Goal: Information Seeking & Learning: Learn about a topic

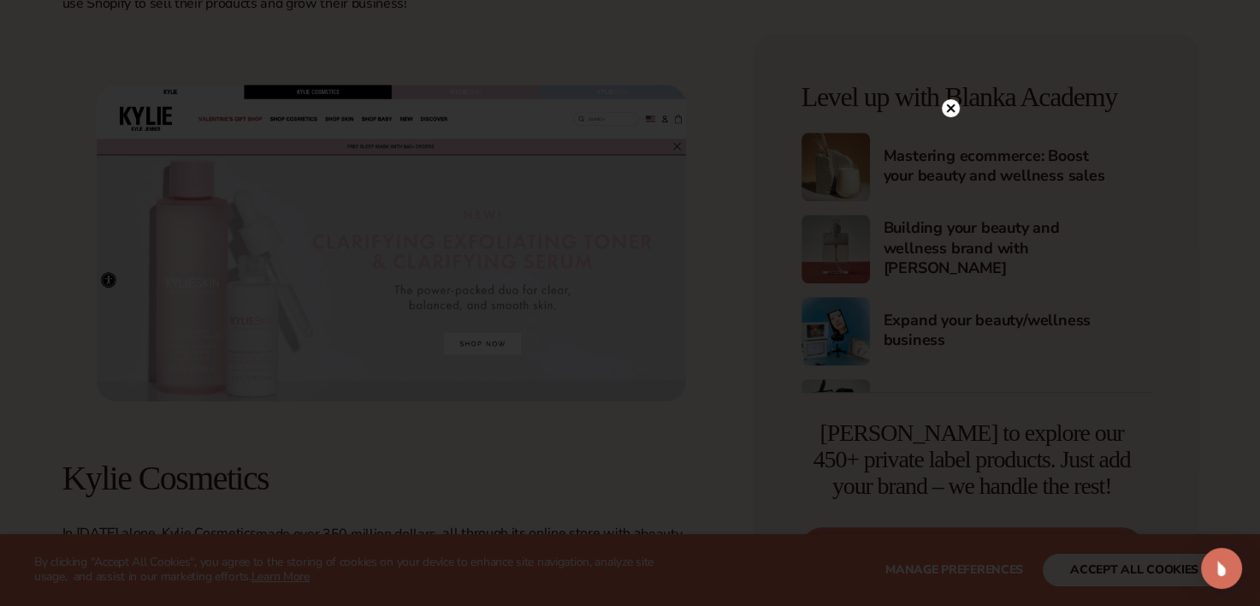
scroll to position [999, 0]
click at [941, 109] on icon at bounding box center [942, 108] width 9 height 9
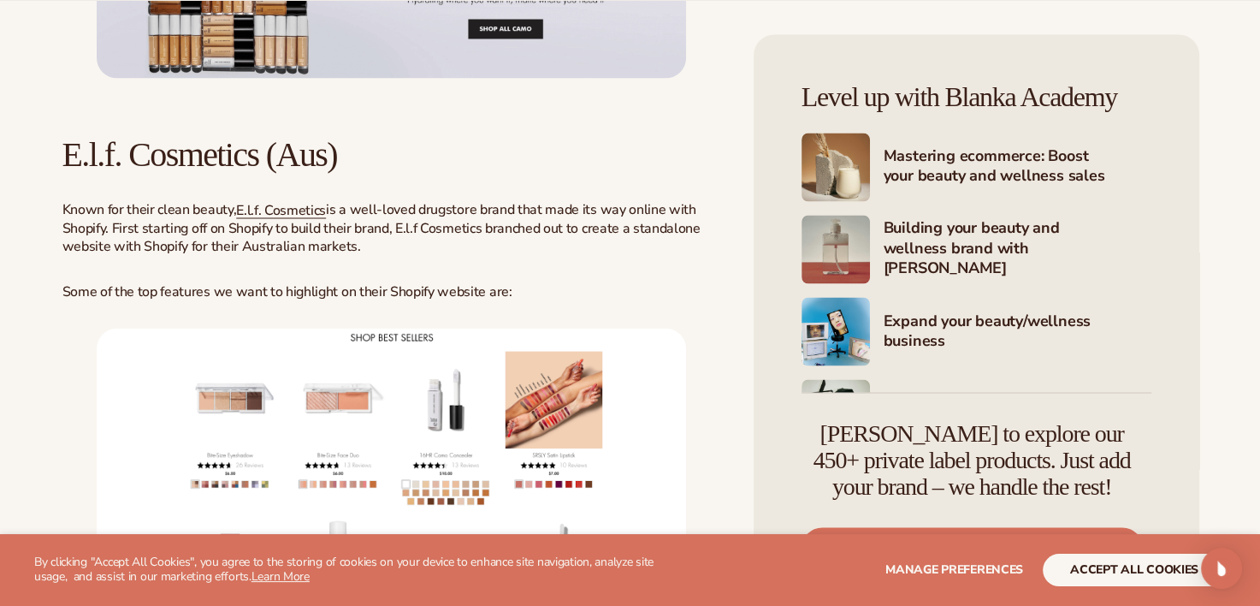
scroll to position [3112, 0]
